Goal: Check status

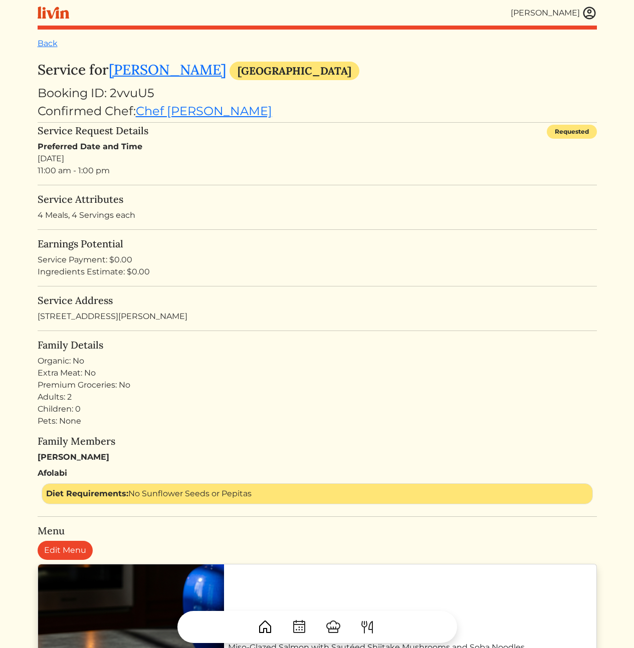
click at [263, 304] on h5 "Service Address" at bounding box center [317, 301] width 559 height 12
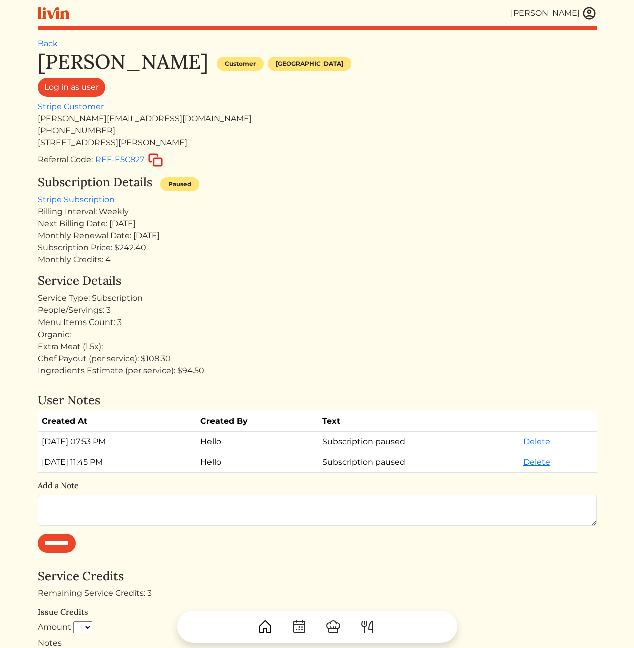
drag, startPoint x: 192, startPoint y: 101, endPoint x: 260, endPoint y: 233, distance: 149.2
click at [256, 231] on div "Evette Ellis Customer Los angeles Log in as user Stripe Customer evette@charger…" at bounding box center [317, 474] width 559 height 849
click at [263, 235] on div "Monthly Renewal Date: Oct 05, 2025" at bounding box center [317, 236] width 559 height 12
